Goal: Transaction & Acquisition: Book appointment/travel/reservation

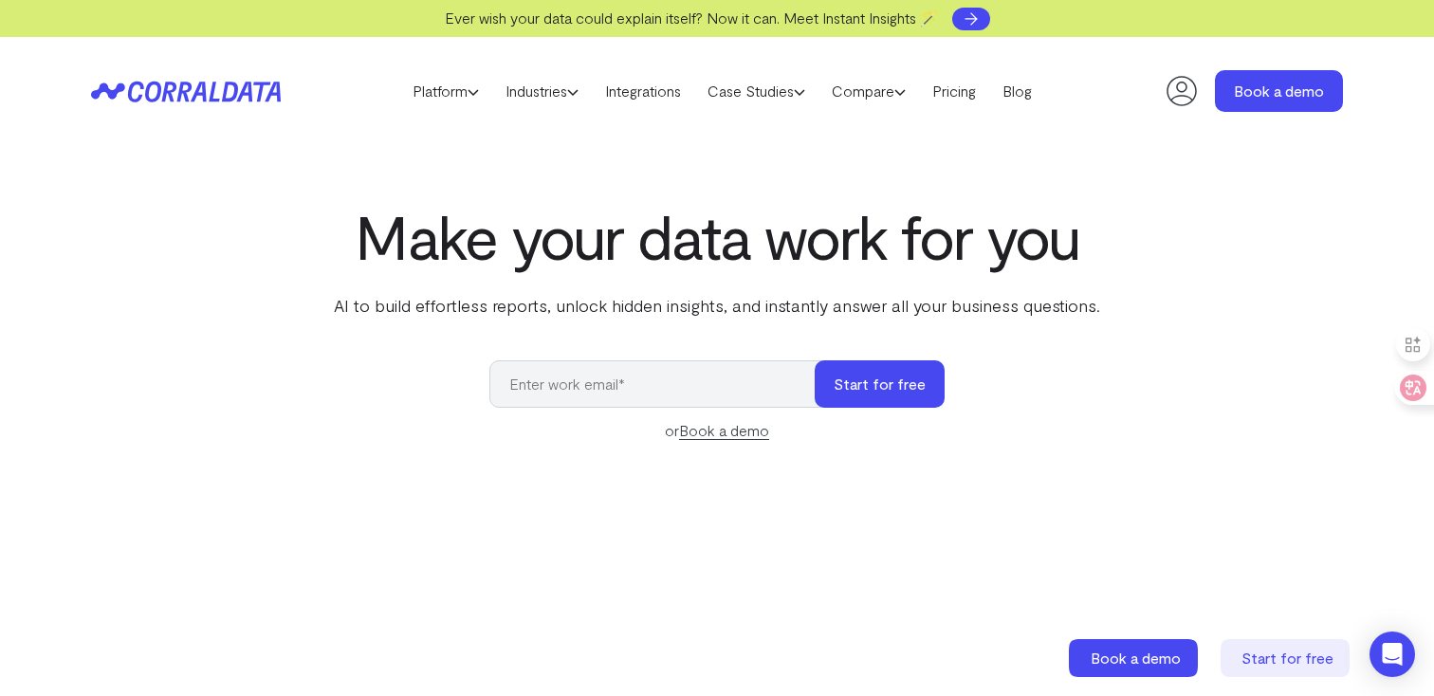
click at [977, 18] on use at bounding box center [971, 18] width 11 height 11
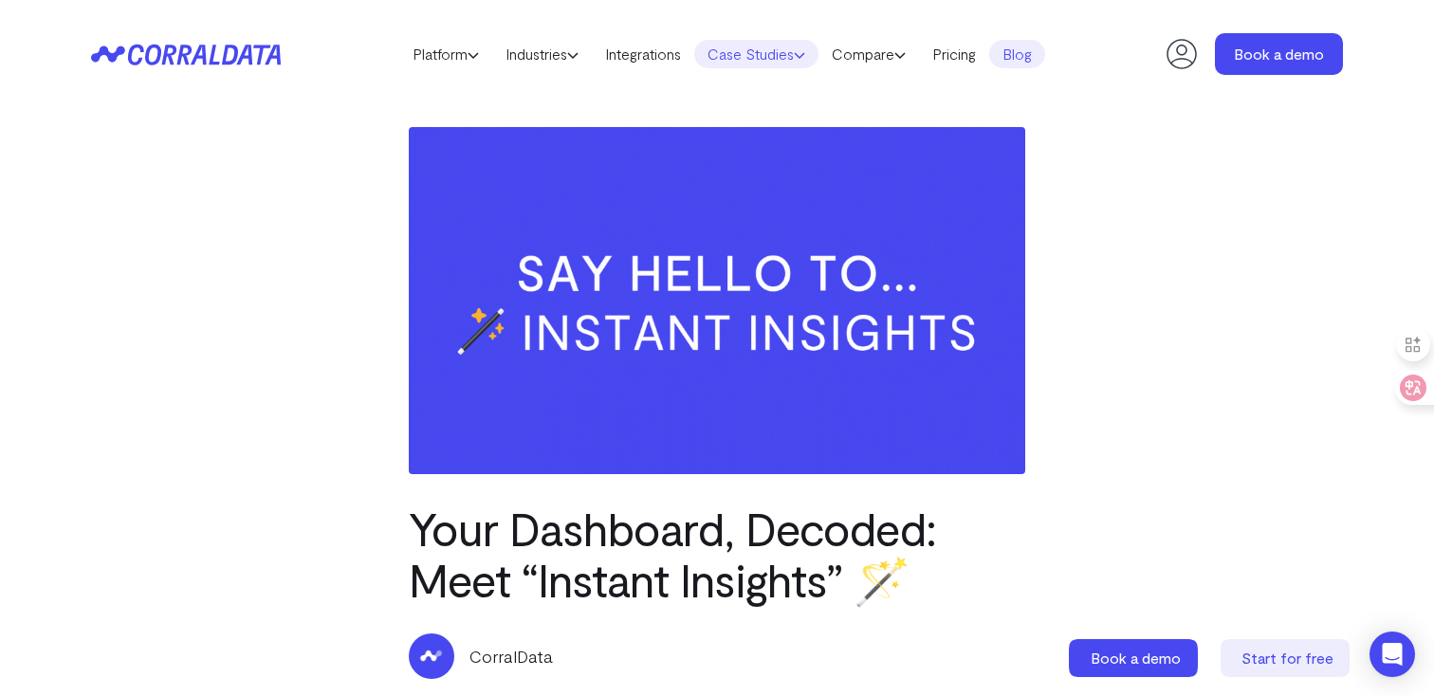
click at [754, 53] on link "Case Studies" at bounding box center [756, 54] width 124 height 28
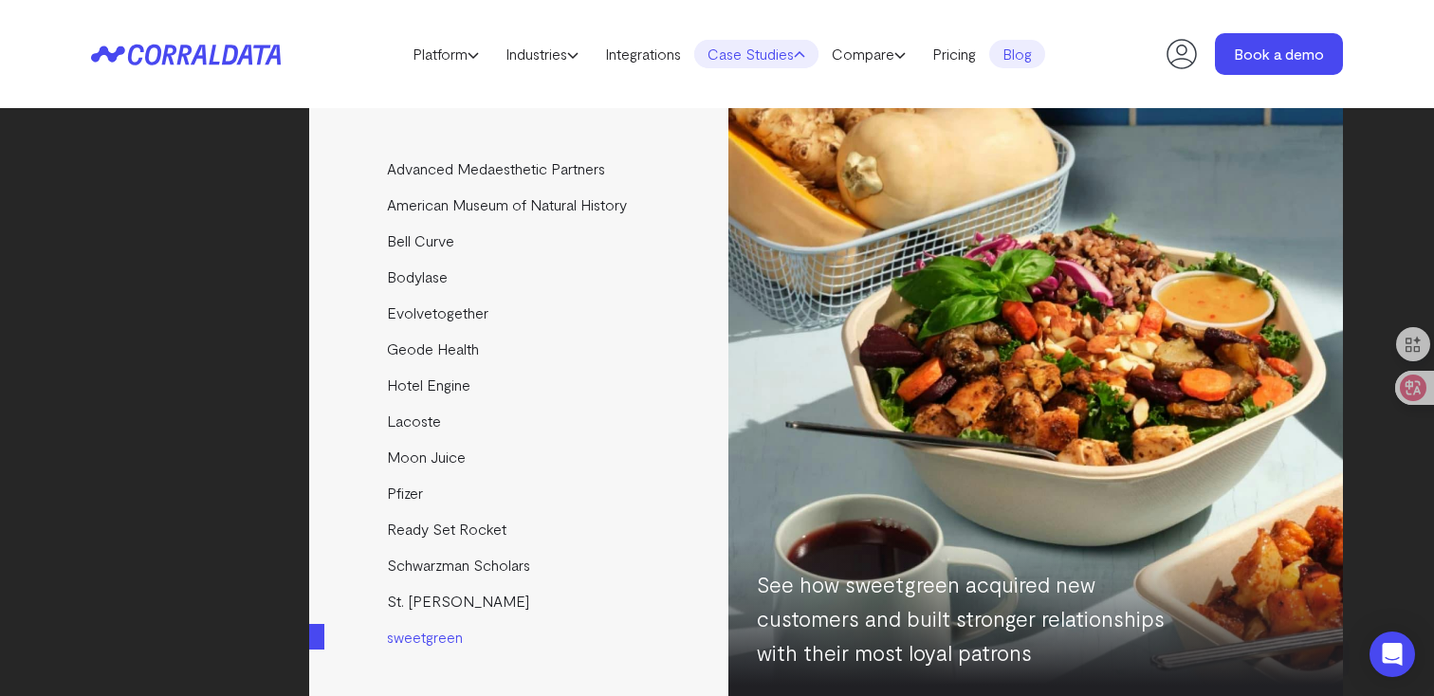
click at [837, 197] on img at bounding box center [1036, 403] width 615 height 590
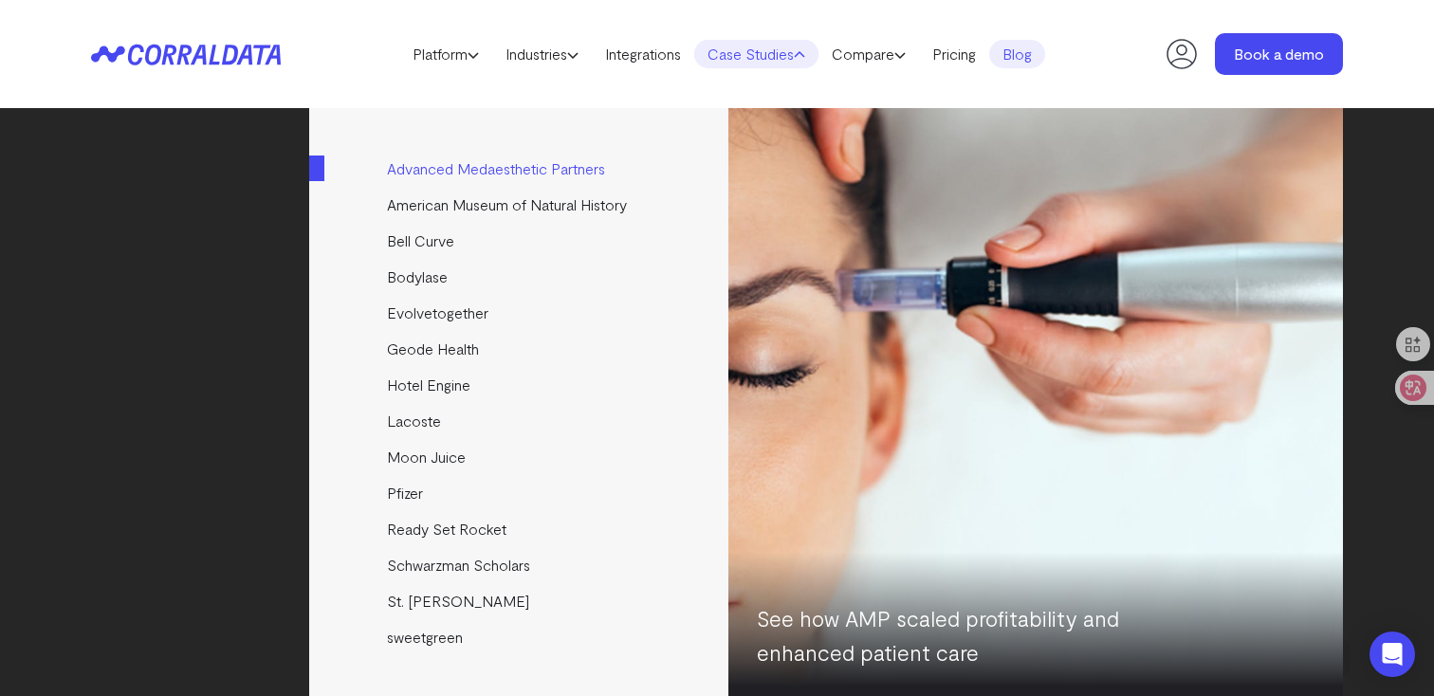
click at [591, 168] on link "Advanced Medaesthetic Partners" at bounding box center [520, 169] width 422 height 36
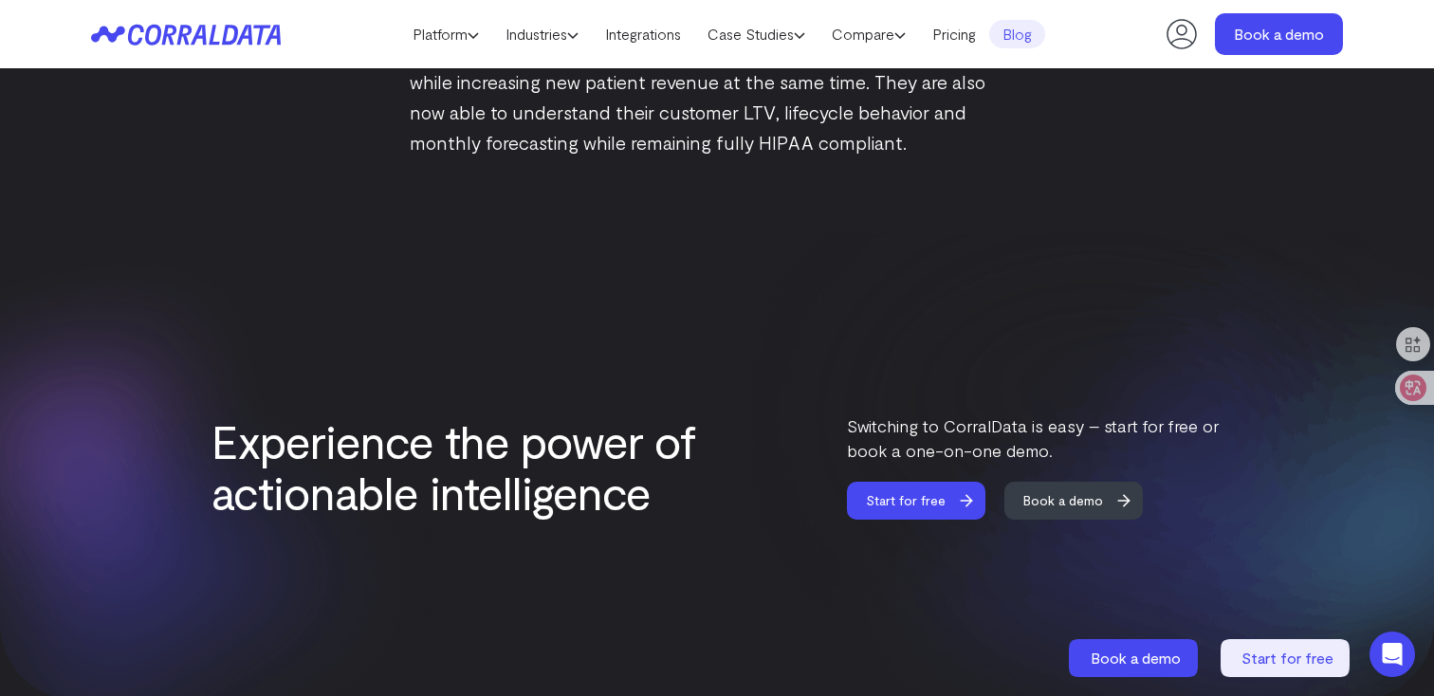
scroll to position [3046, 0]
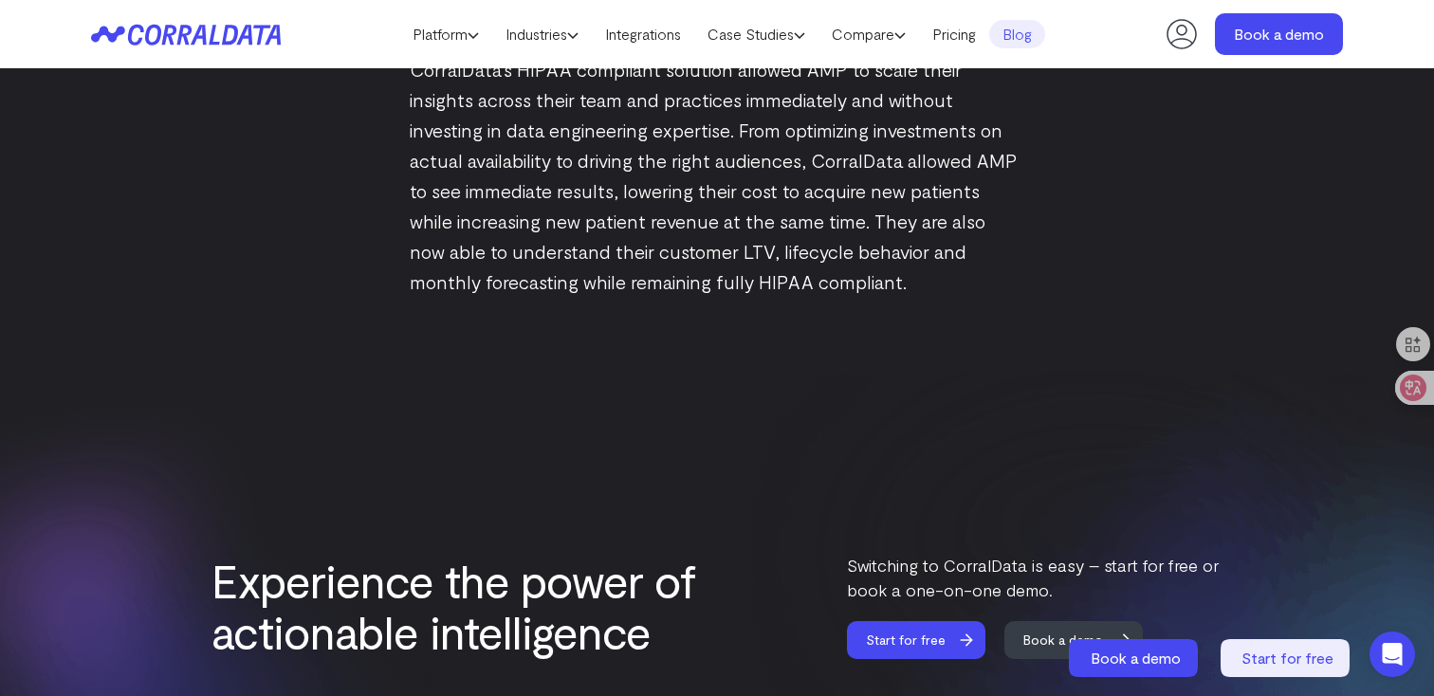
click at [646, 236] on p "CorralData’s HIPAA compliant solution allowed AMP to scale their insights acros…" at bounding box center [717, 175] width 615 height 243
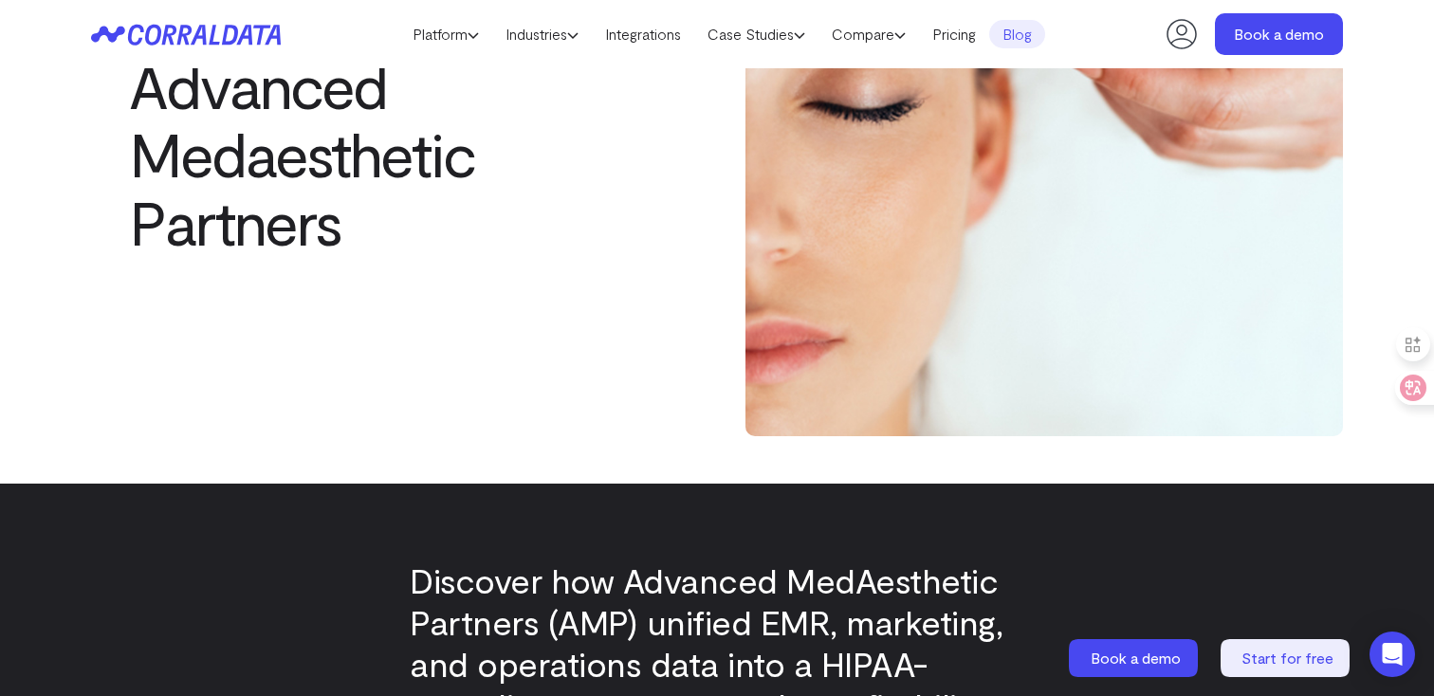
scroll to position [0, 0]
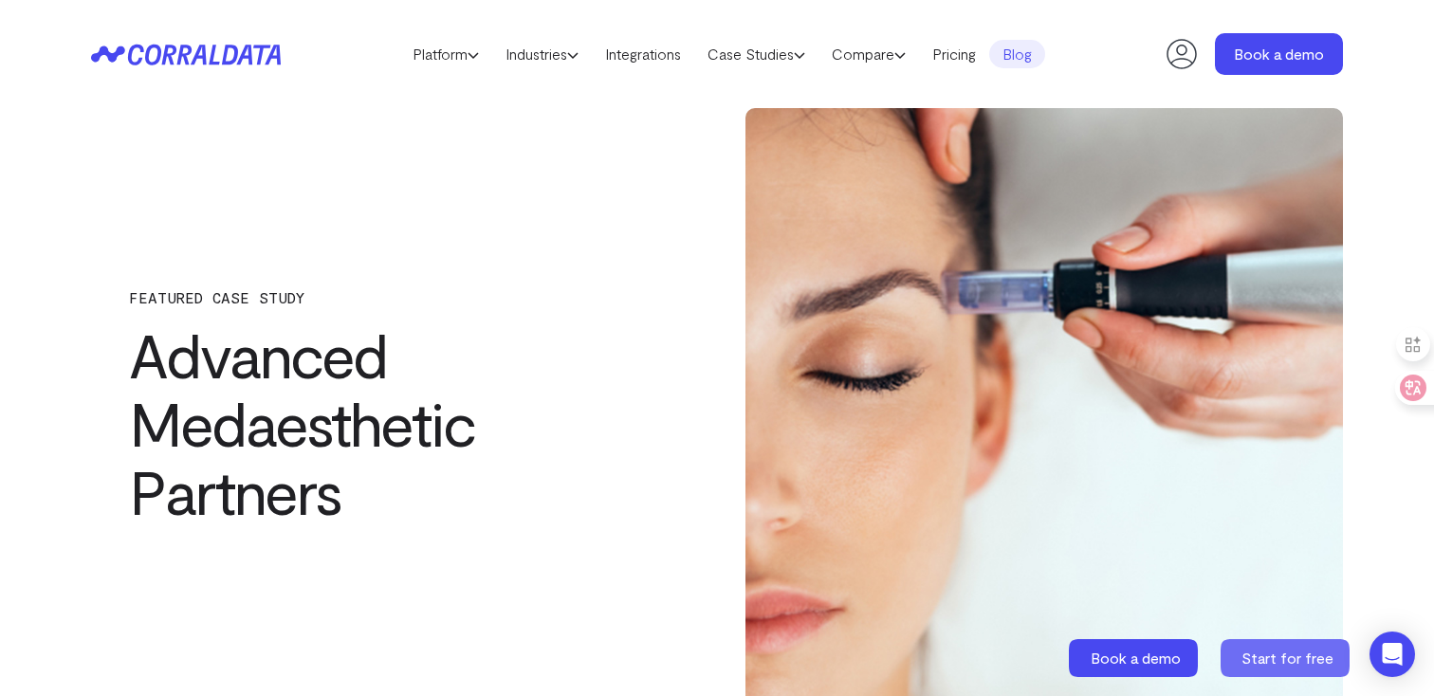
click at [1315, 664] on span "Start for free" at bounding box center [1288, 658] width 92 height 18
click at [428, 55] on link "Platform" at bounding box center [445, 54] width 93 height 28
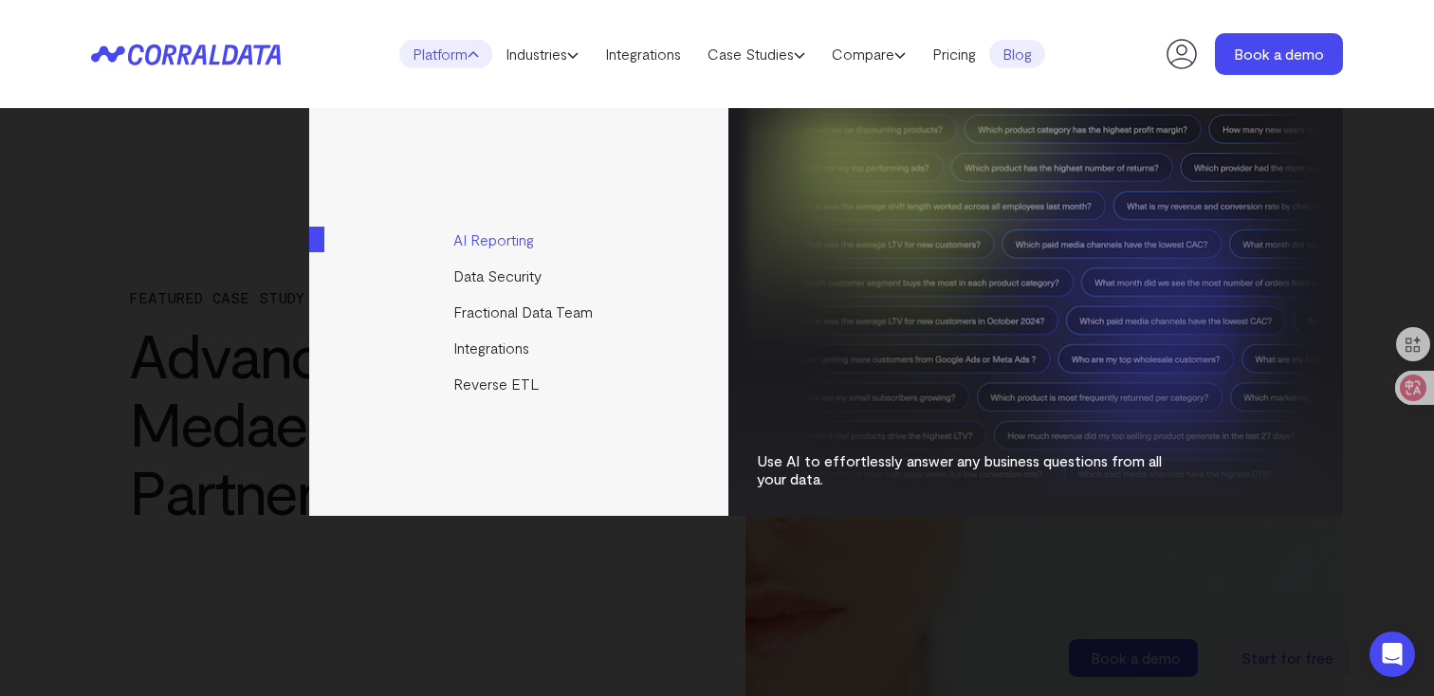
click at [519, 243] on link "AI Reporting" at bounding box center [520, 240] width 422 height 36
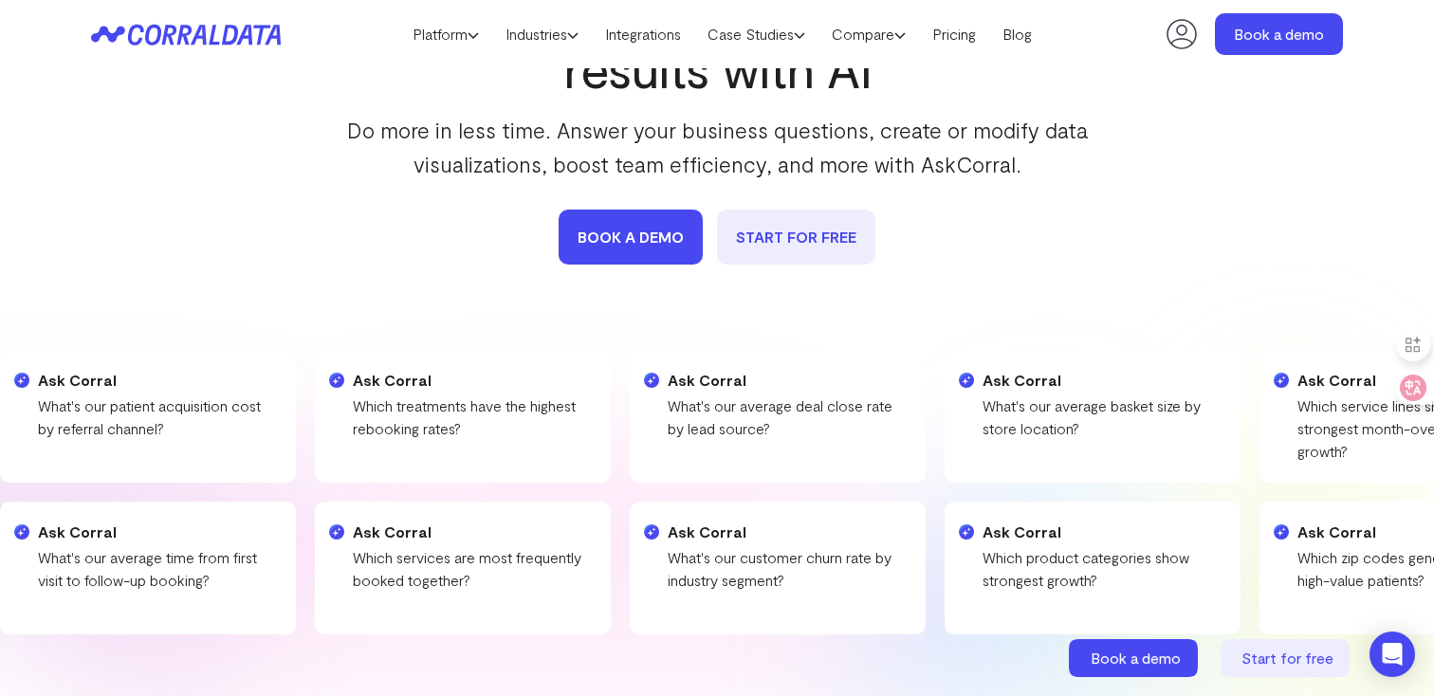
scroll to position [10, 0]
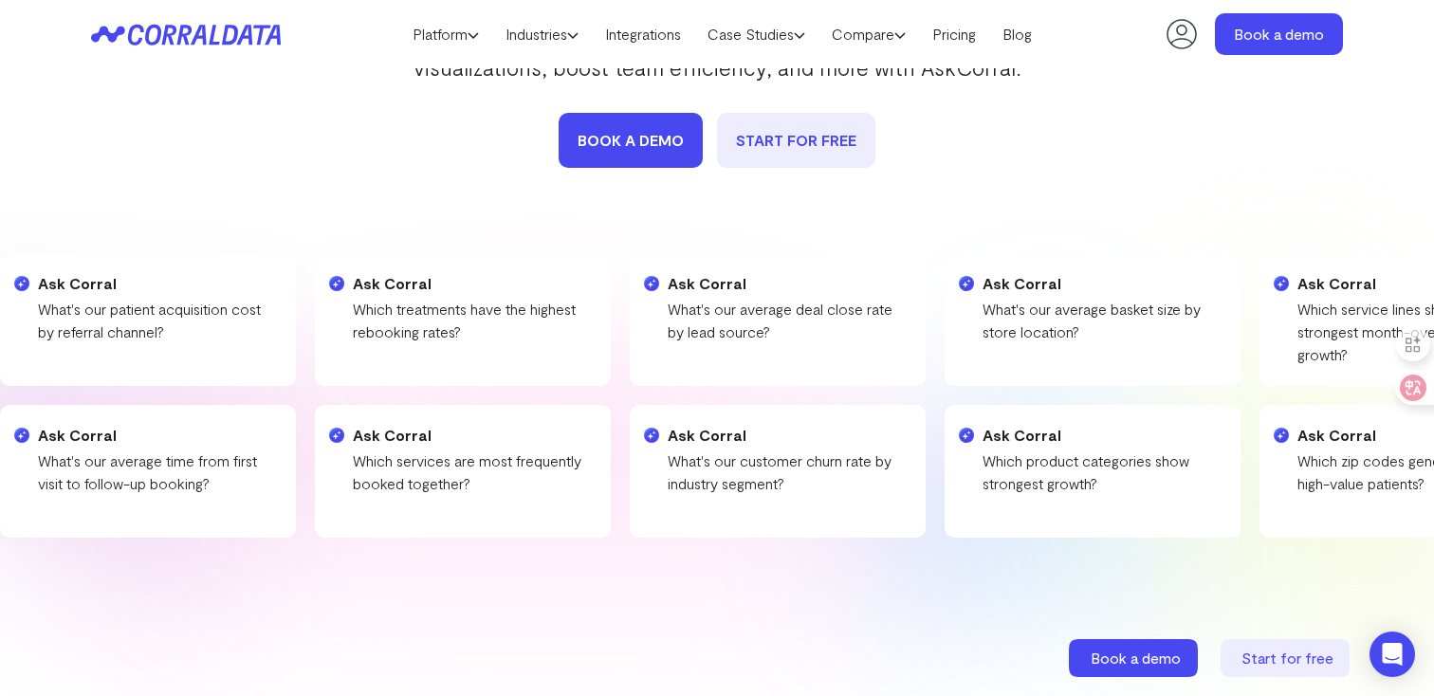
scroll to position [0, 0]
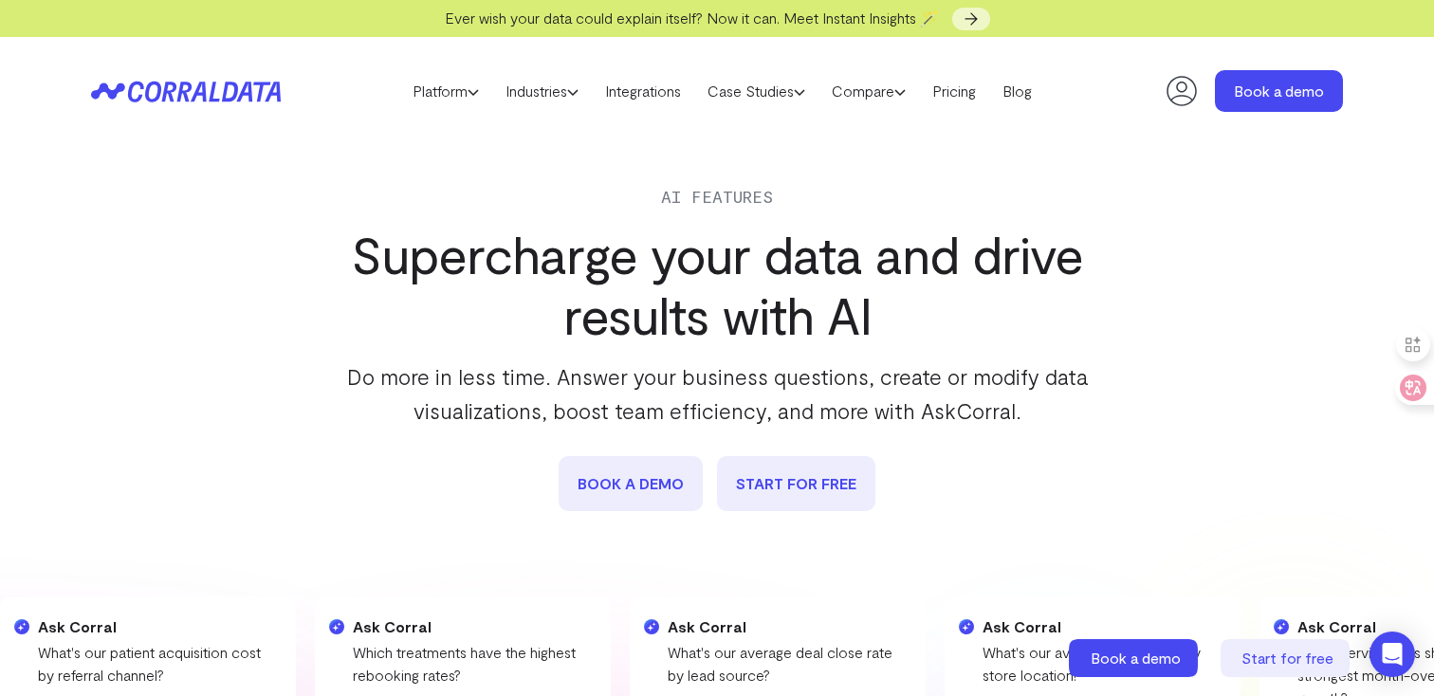
click at [667, 497] on link "book a demo" at bounding box center [631, 483] width 144 height 55
